Goal: Find contact information: Find contact information

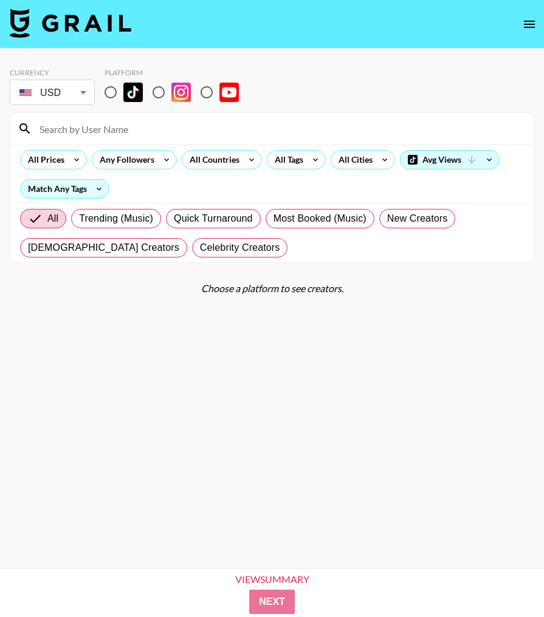
click at [113, 95] on input "radio" at bounding box center [111, 93] width 26 height 26
radio input "true"
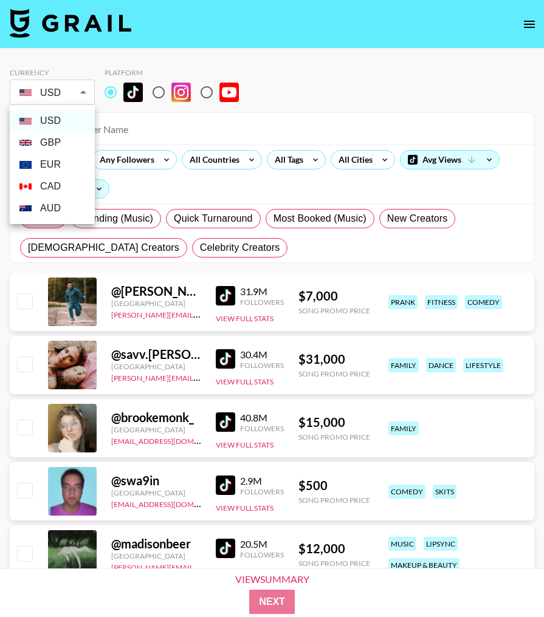
click at [64, 118] on li "USD" at bounding box center [52, 121] width 85 height 22
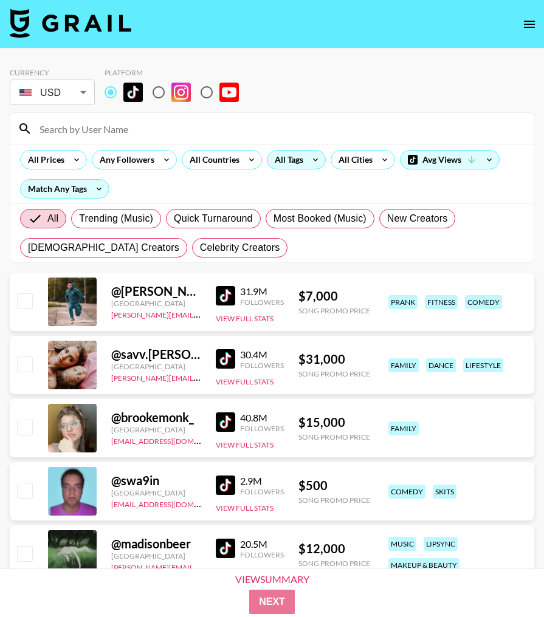
click at [279, 156] on div "All Tags" at bounding box center [286, 160] width 38 height 18
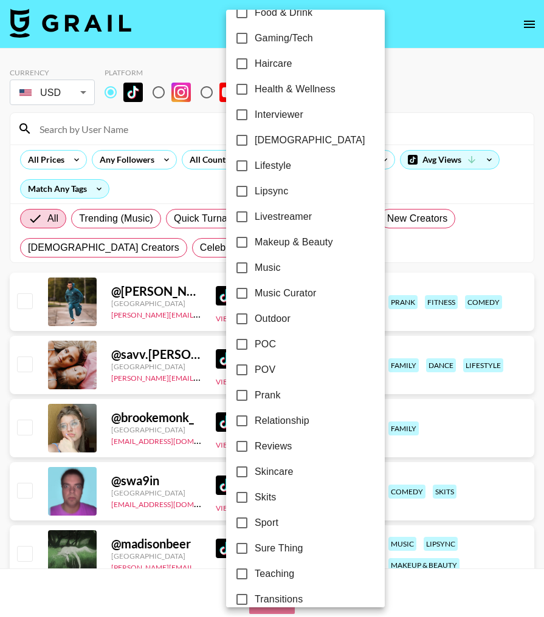
scroll to position [544, 0]
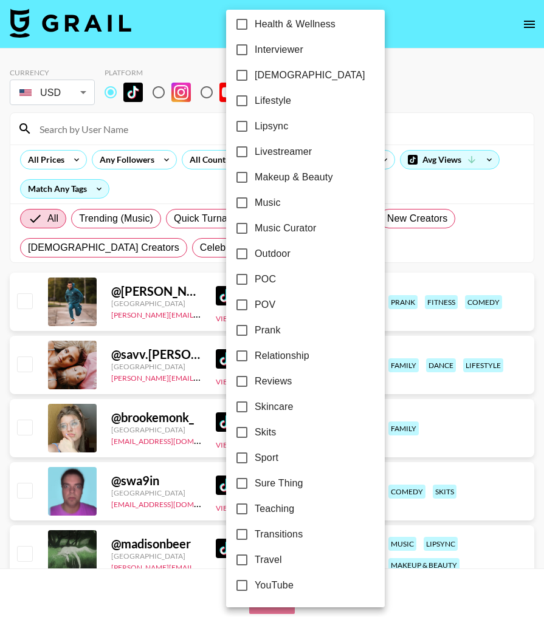
click at [245, 120] on input "Lipsync" at bounding box center [242, 127] width 26 height 26
checkbox input "true"
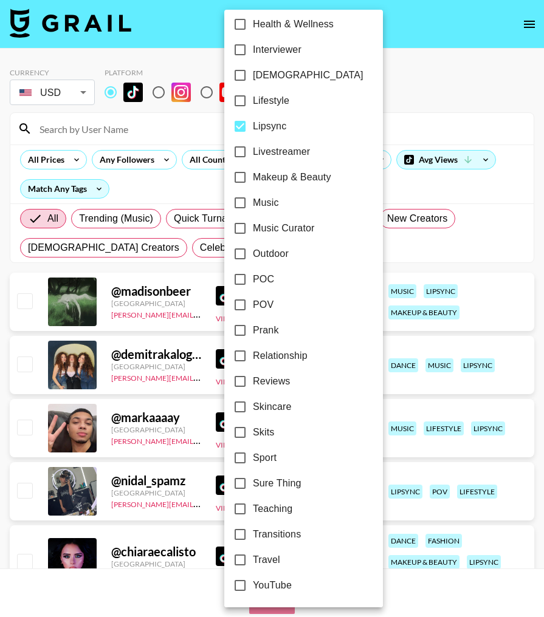
click at [396, 106] on div at bounding box center [272, 308] width 544 height 617
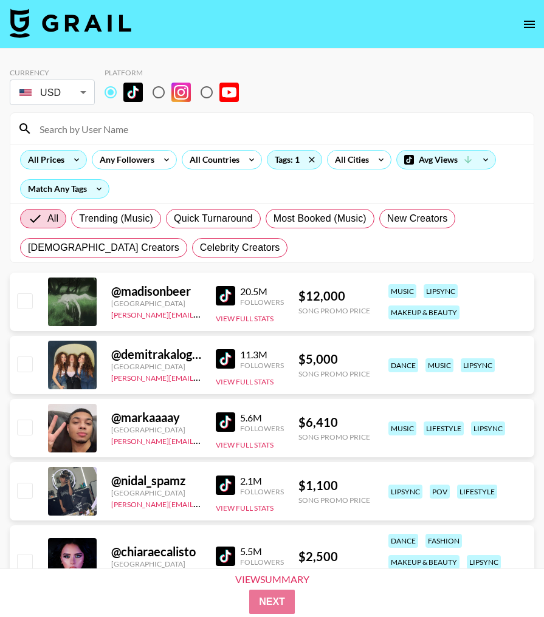
click at [60, 165] on div "All Prices" at bounding box center [44, 160] width 46 height 18
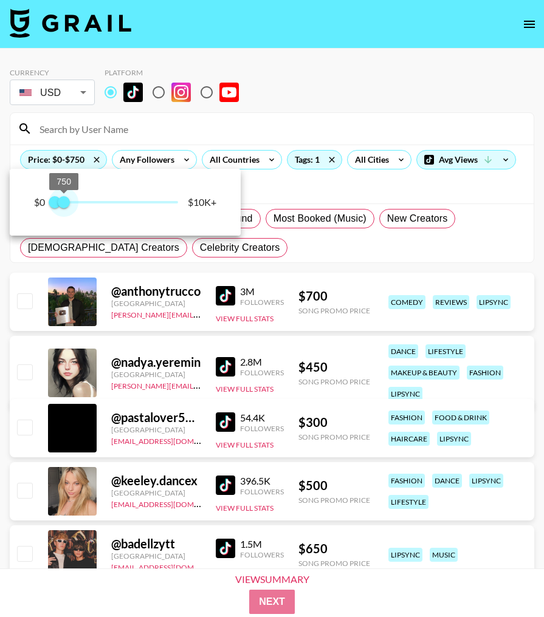
type input "500"
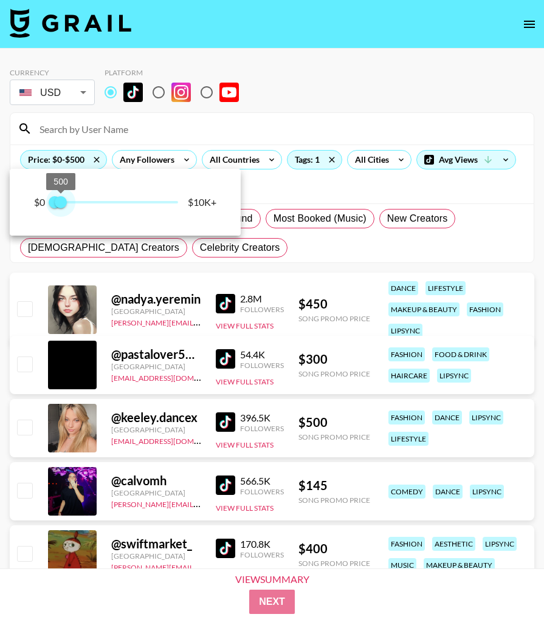
drag, startPoint x: 177, startPoint y: 201, endPoint x: 62, endPoint y: 201, distance: 114.8
click at [62, 201] on span "500" at bounding box center [61, 202] width 12 height 12
click at [360, 262] on div at bounding box center [272, 308] width 544 height 617
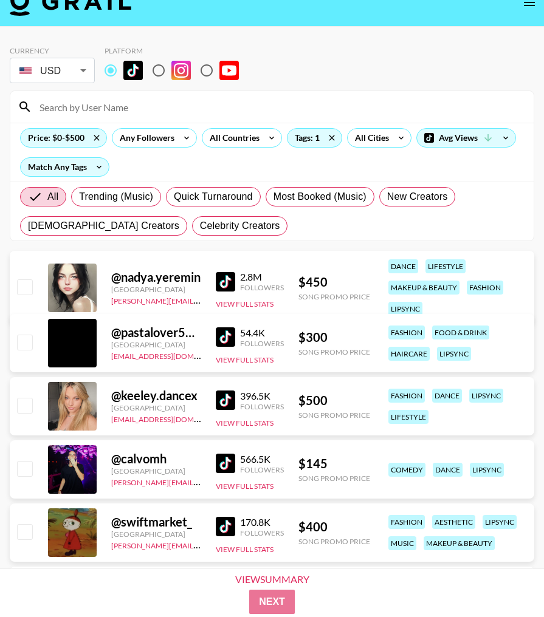
scroll to position [0, 0]
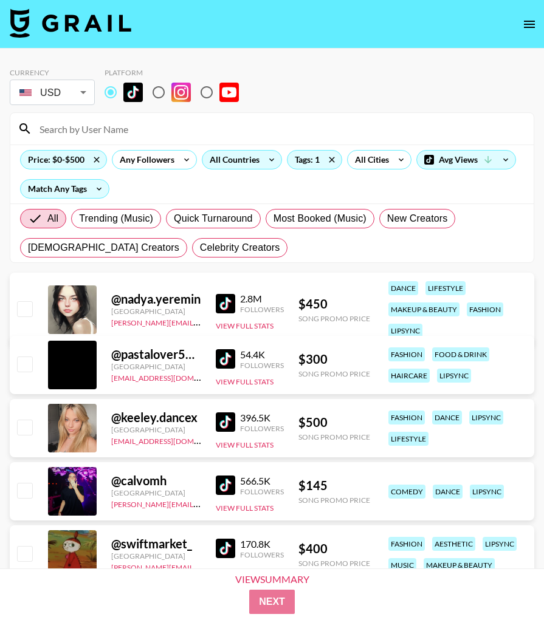
click at [213, 160] on div "All Countries" at bounding box center [232, 160] width 60 height 18
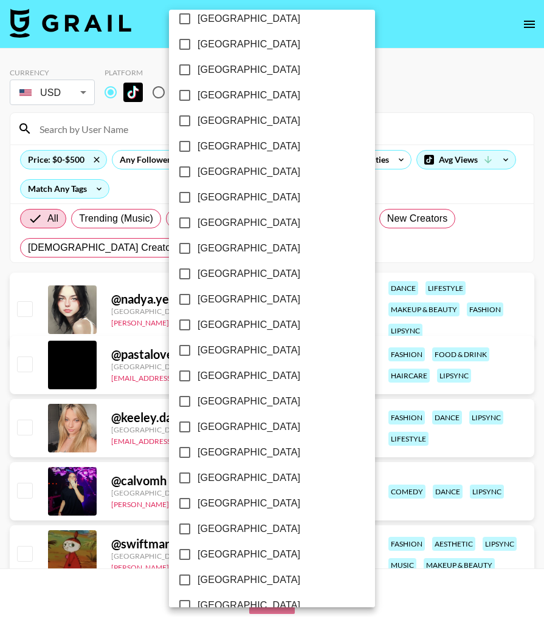
scroll to position [798, 0]
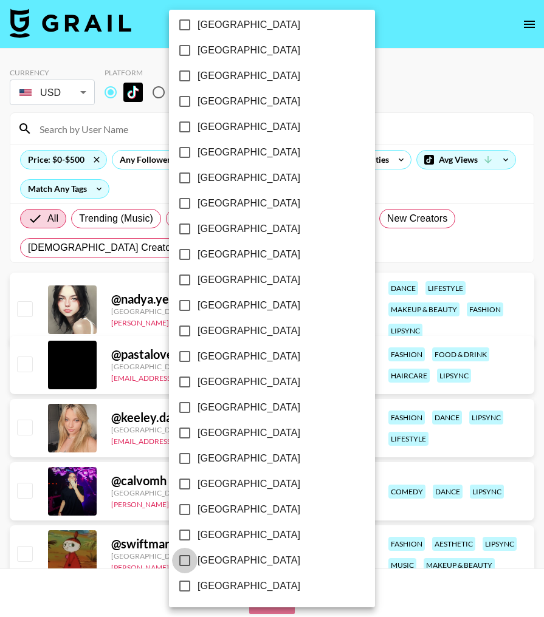
click at [178, 557] on input "[GEOGRAPHIC_DATA]" at bounding box center [185, 561] width 26 height 26
checkbox input "true"
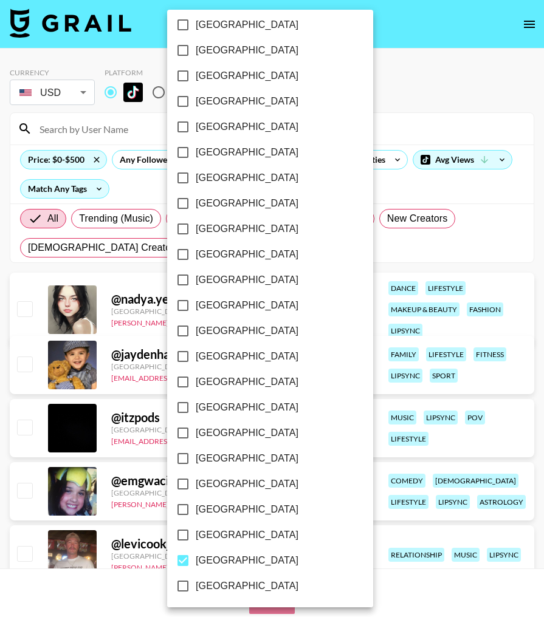
click at [329, 259] on div at bounding box center [272, 308] width 544 height 617
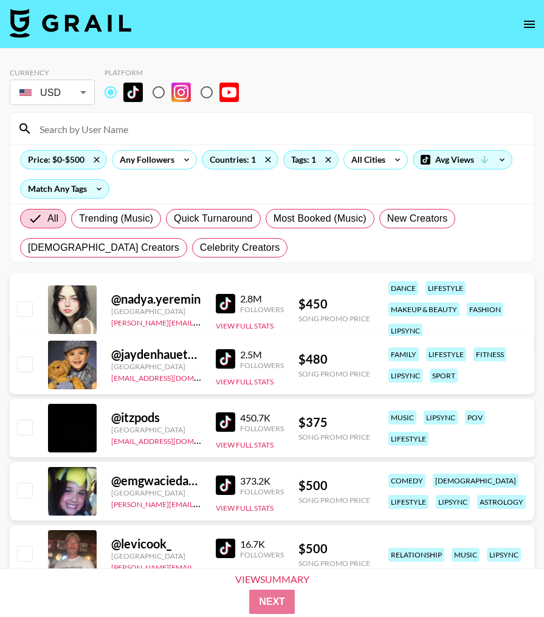
click at [219, 306] on img at bounding box center [225, 303] width 19 height 19
click at [219, 361] on img at bounding box center [225, 358] width 19 height 19
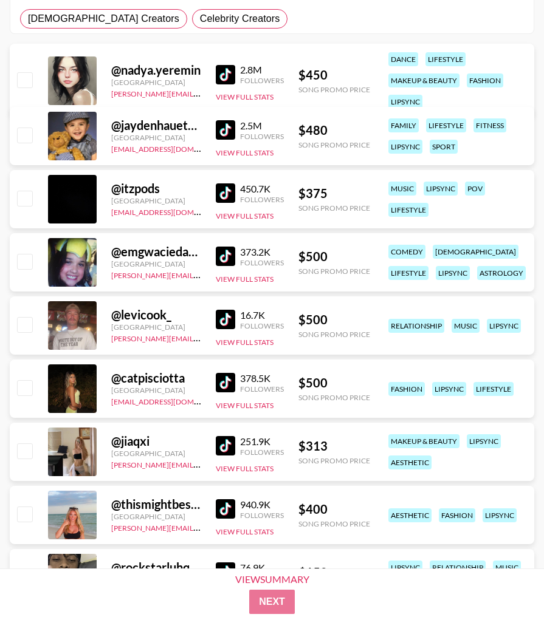
scroll to position [235, 0]
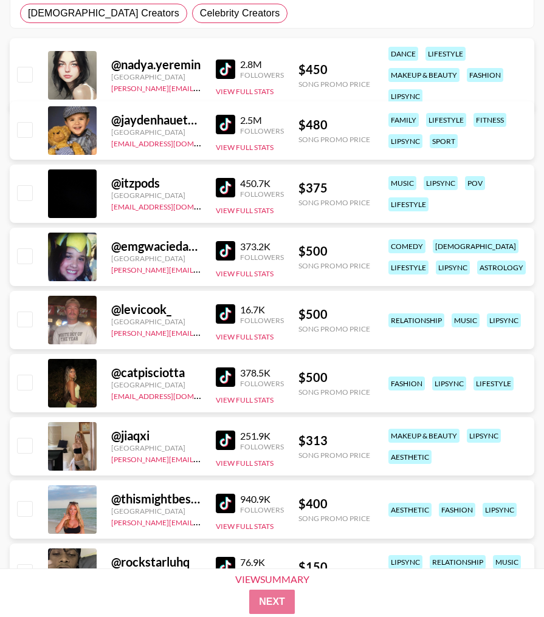
click at [229, 372] on img at bounding box center [225, 377] width 19 height 19
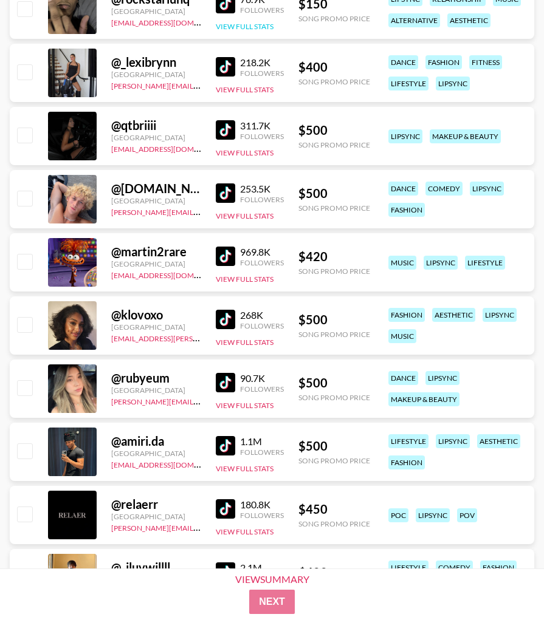
scroll to position [837, 0]
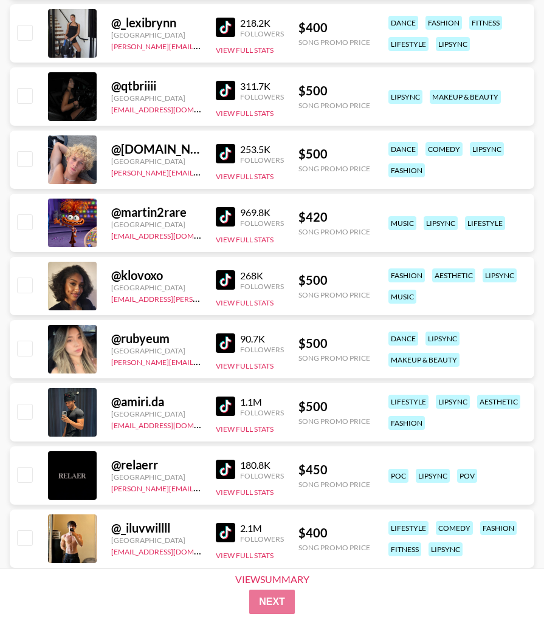
click at [224, 337] on img at bounding box center [225, 343] width 19 height 19
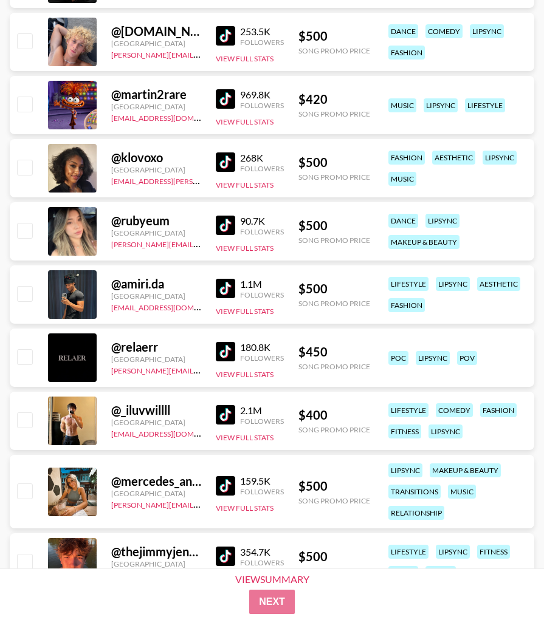
scroll to position [957, 0]
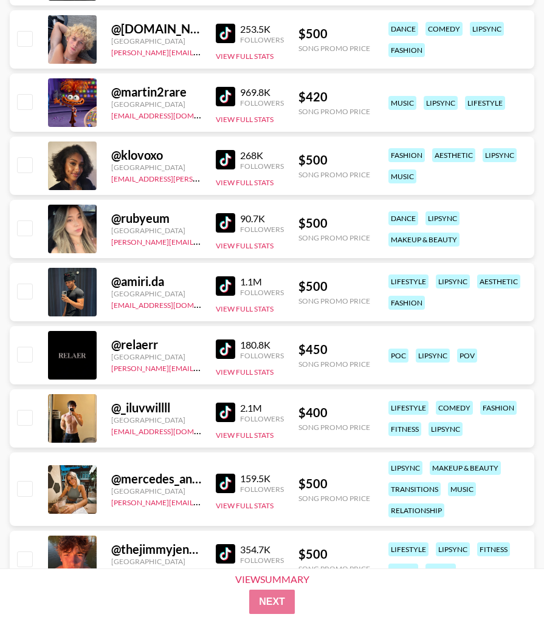
click at [217, 481] on img at bounding box center [225, 483] width 19 height 19
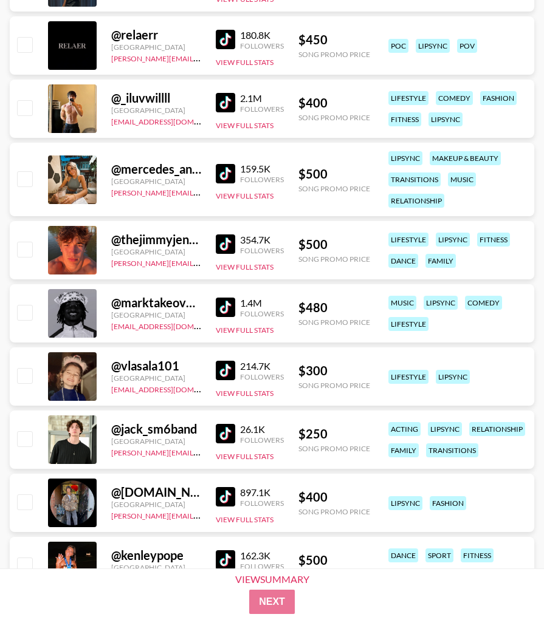
scroll to position [1289, 0]
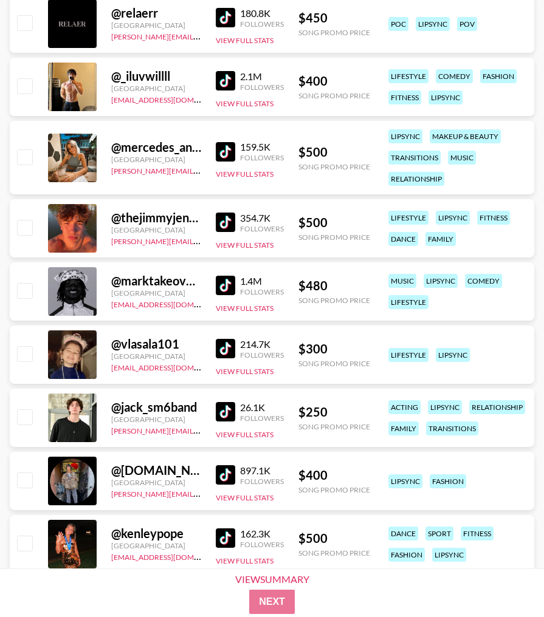
click at [224, 348] on img at bounding box center [225, 348] width 19 height 19
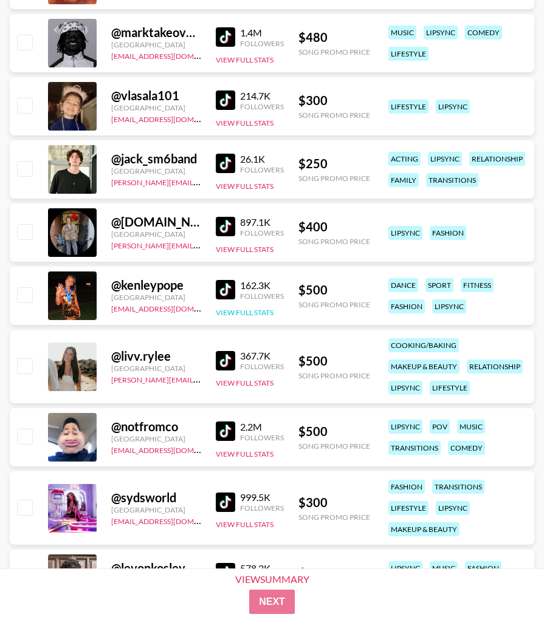
scroll to position [1540, 0]
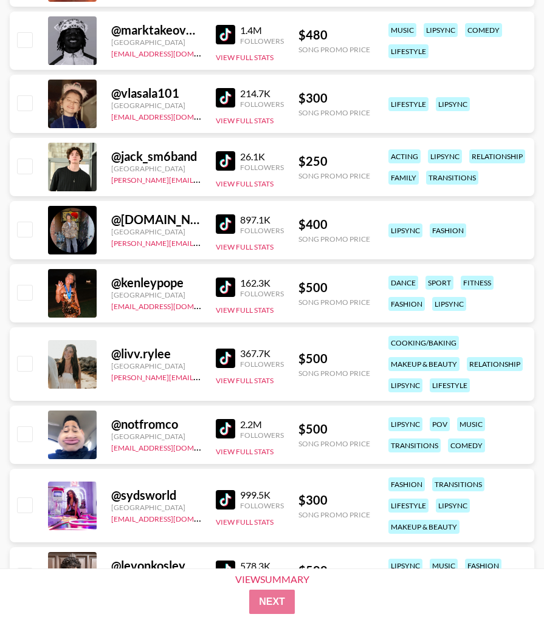
click at [214, 281] on div "@ kenleypope [GEOGRAPHIC_DATA] [EMAIL_ADDRESS][DOMAIN_NAME] 162.3K Followers Vi…" at bounding box center [272, 293] width 524 height 58
click at [228, 287] on img at bounding box center [225, 287] width 19 height 19
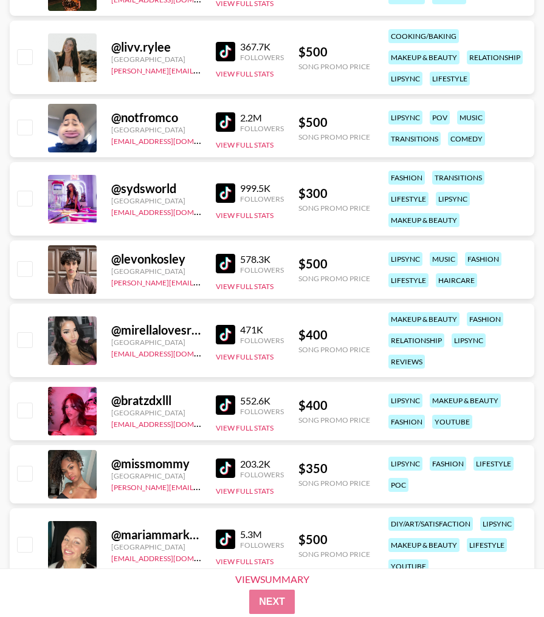
scroll to position [1853, 0]
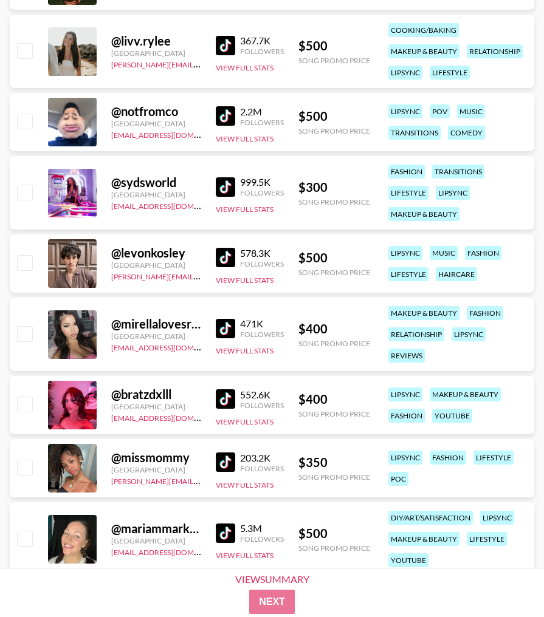
click at [224, 386] on div "552.6K Followers View Full Stats" at bounding box center [250, 405] width 68 height 43
click at [228, 396] on img at bounding box center [225, 398] width 19 height 19
click at [228, 463] on img at bounding box center [225, 462] width 19 height 19
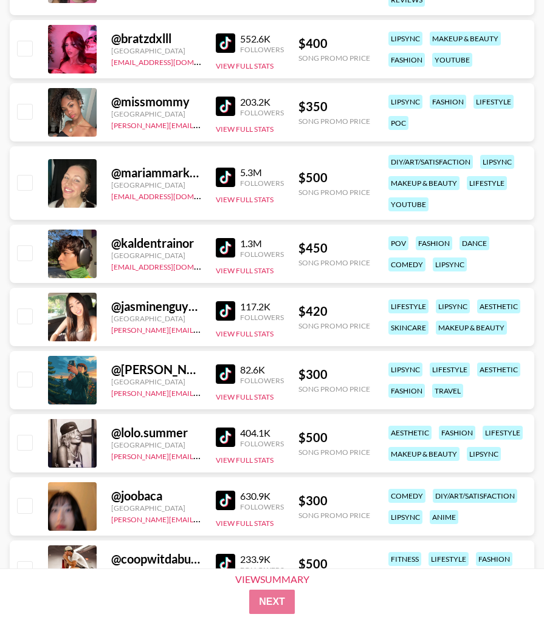
scroll to position [2214, 0]
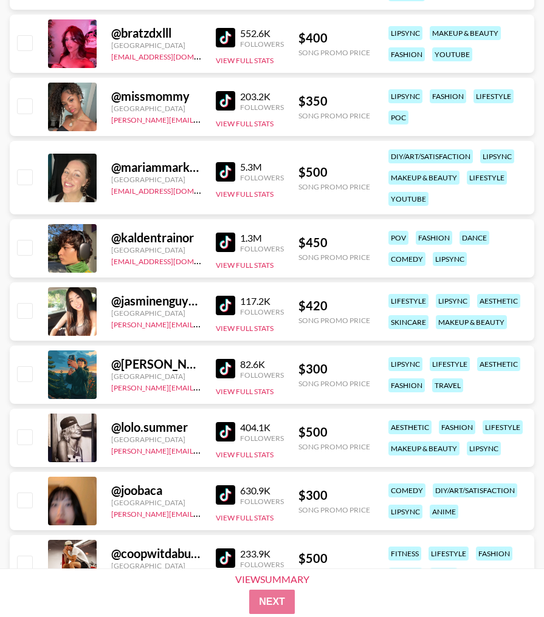
click at [225, 429] on img at bounding box center [225, 431] width 19 height 19
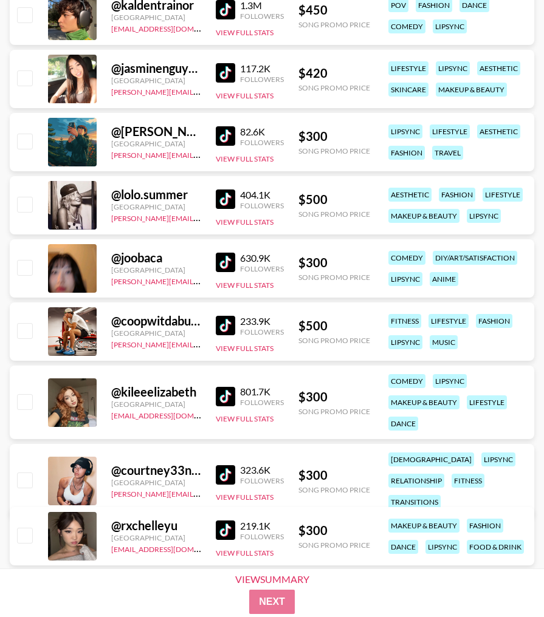
scroll to position [2458, 0]
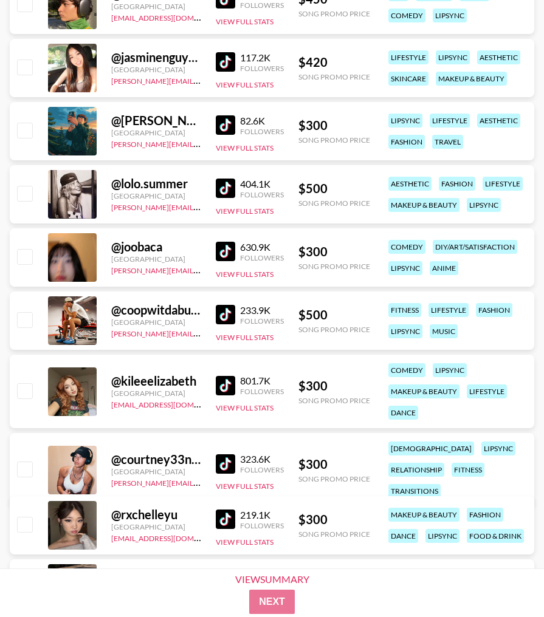
click at [225, 382] on img at bounding box center [225, 385] width 19 height 19
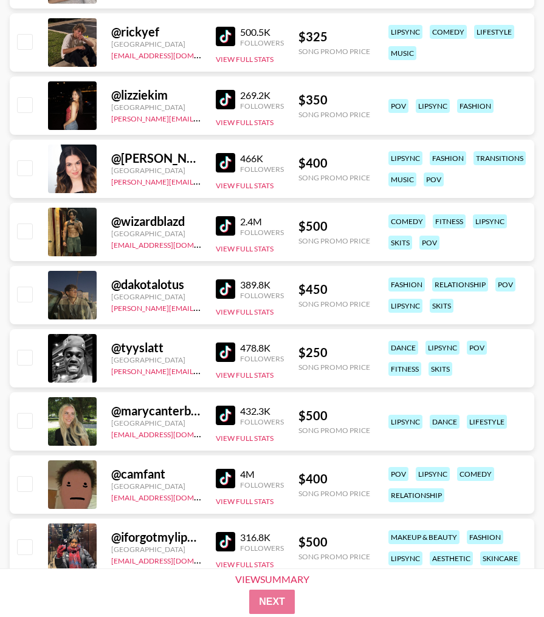
scroll to position [3026, 0]
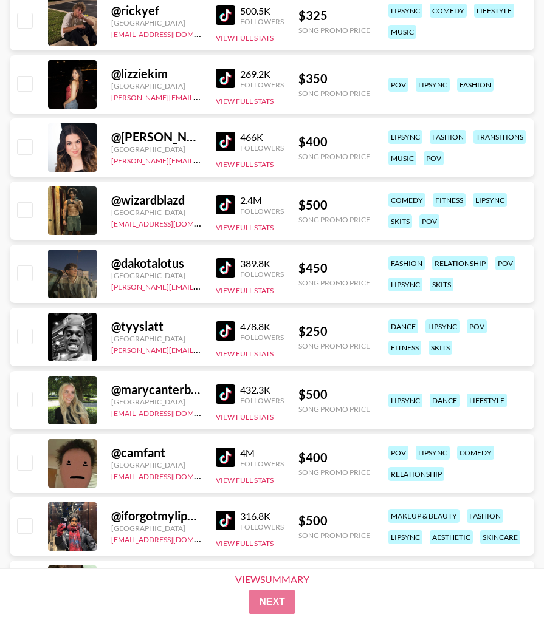
click at [220, 388] on img at bounding box center [225, 394] width 19 height 19
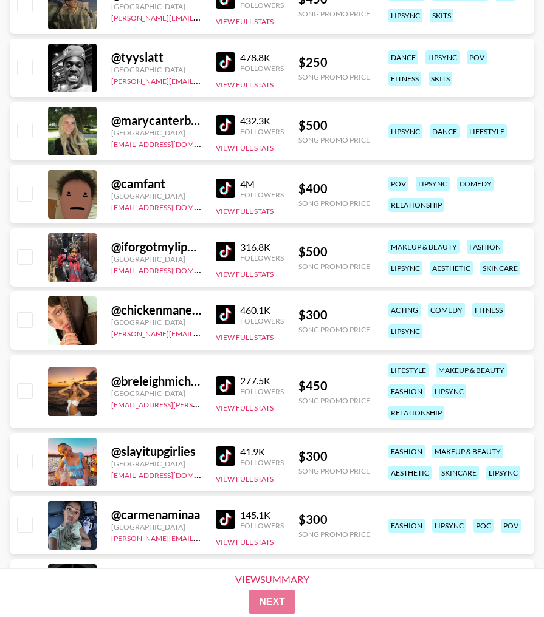
scroll to position [3294, 0]
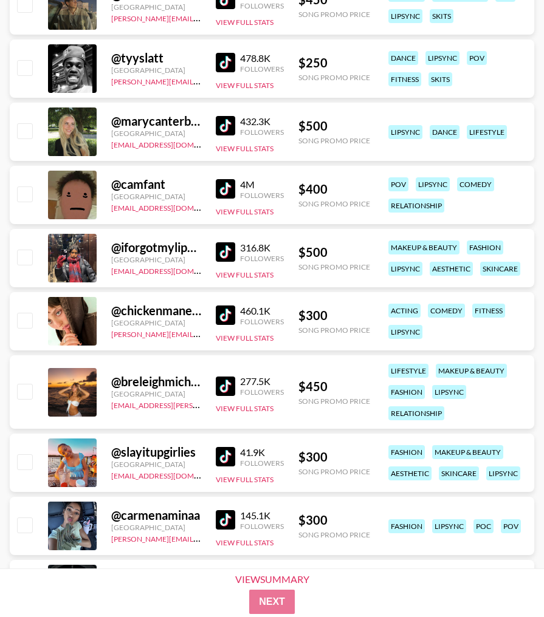
click at [219, 390] on img at bounding box center [225, 386] width 19 height 19
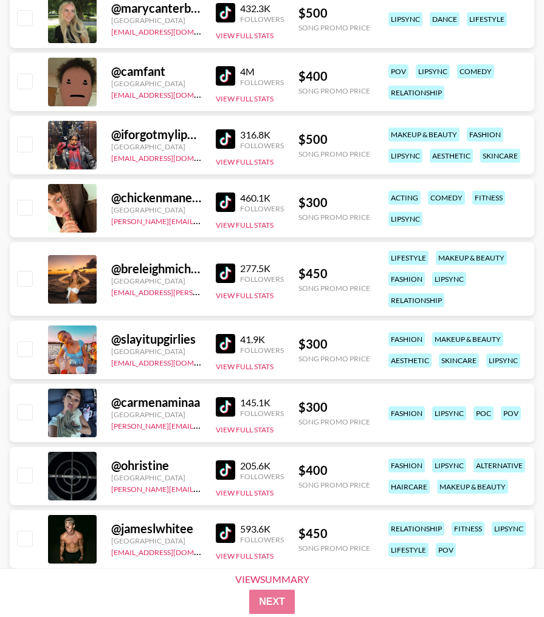
scroll to position [3464, 0]
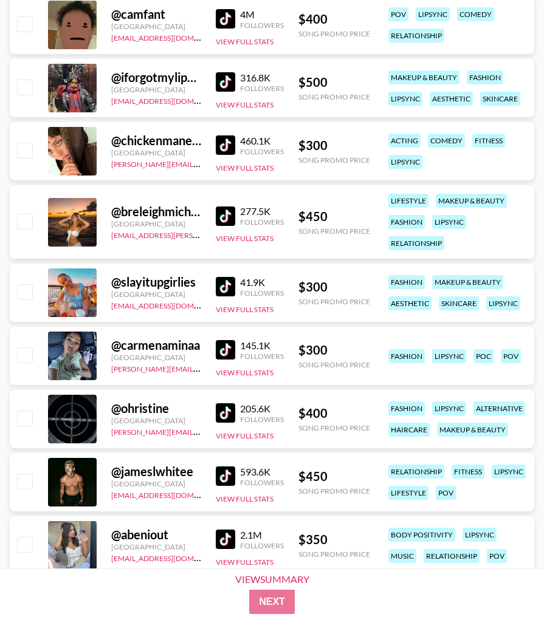
click at [222, 353] on img at bounding box center [225, 349] width 19 height 19
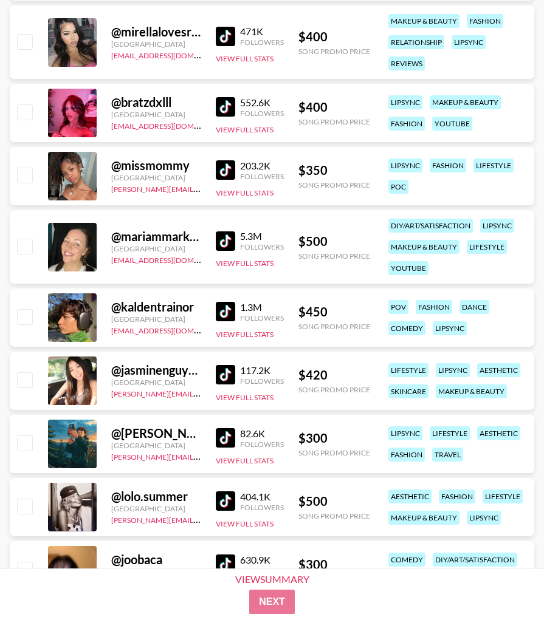
scroll to position [2101, 0]
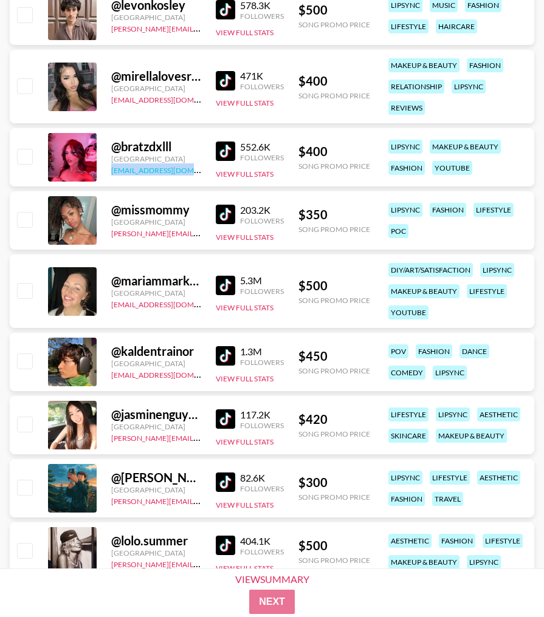
drag, startPoint x: 110, startPoint y: 172, endPoint x: 179, endPoint y: 171, distance: 68.7
click at [179, 171] on div "@ bratzdxlll [GEOGRAPHIC_DATA] [EMAIL_ADDRESS][DOMAIN_NAME] 552.6K Followers Vi…" at bounding box center [272, 157] width 524 height 58
copy link "[EMAIL_ADDRESS][DOMAIN_NAME]"
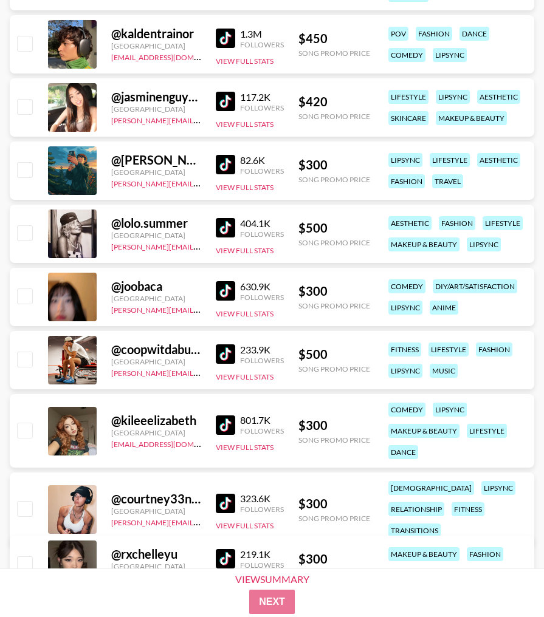
scroll to position [2422, 0]
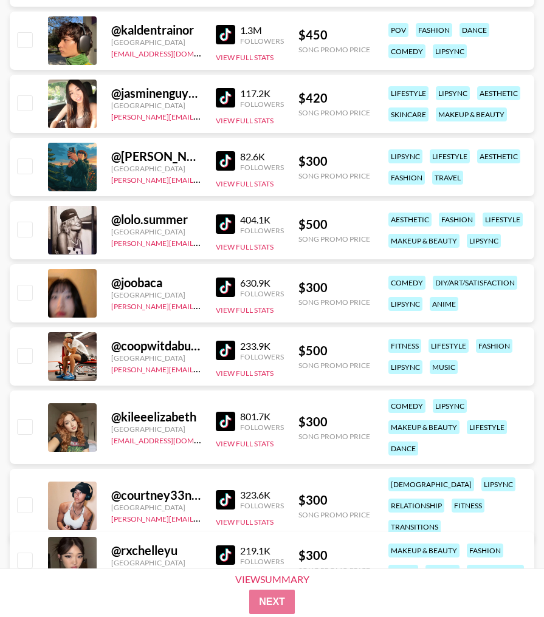
click at [224, 287] on img at bounding box center [225, 287] width 19 height 19
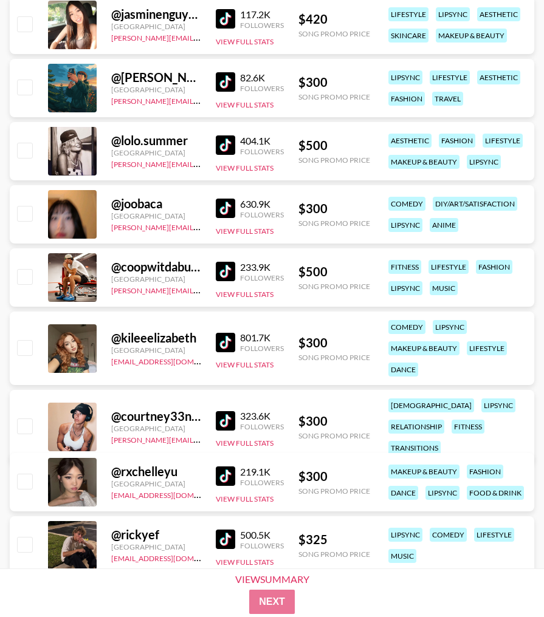
scroll to position [2502, 0]
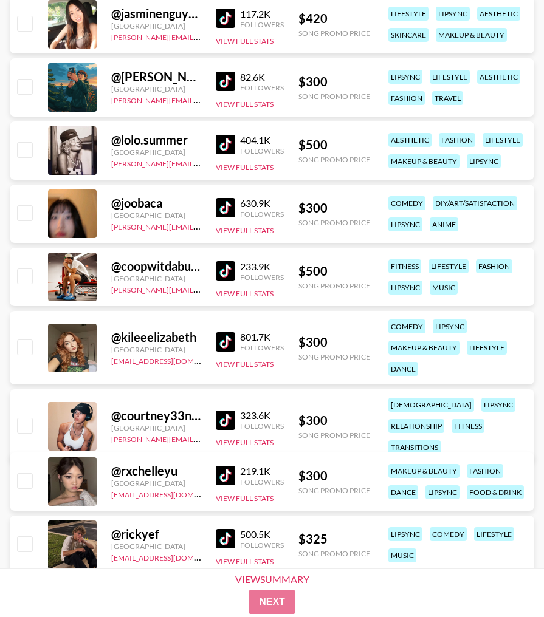
click at [227, 333] on img at bounding box center [225, 341] width 19 height 19
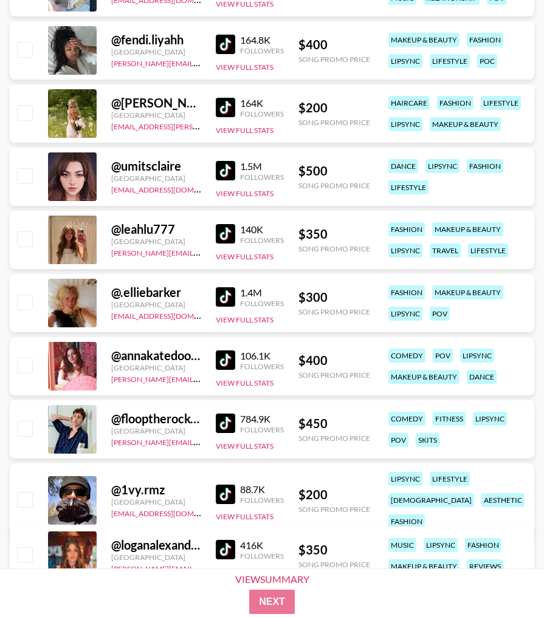
scroll to position [4060, 0]
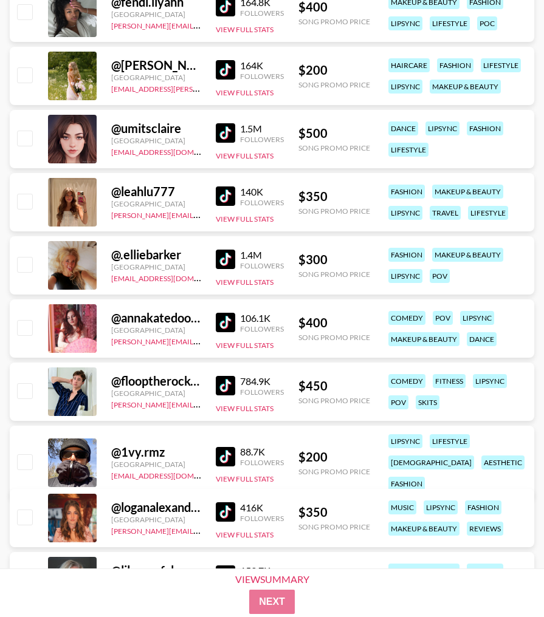
click at [227, 257] on img at bounding box center [225, 259] width 19 height 19
click at [185, 278] on div "[EMAIL_ADDRESS][DOMAIN_NAME]" at bounding box center [156, 278] width 90 height 12
drag, startPoint x: 184, startPoint y: 279, endPoint x: 109, endPoint y: 279, distance: 75.3
click at [109, 279] on div "@ .elliebarker [GEOGRAPHIC_DATA] [EMAIL_ADDRESS][DOMAIN_NAME] 1.4M Followers Vi…" at bounding box center [272, 265] width 524 height 58
copy link "[EMAIL_ADDRESS][DOMAIN_NAME]"
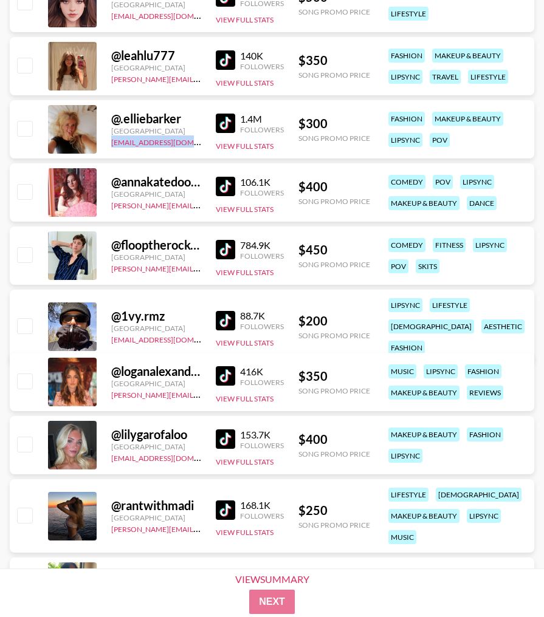
scroll to position [4197, 0]
